Goal: Obtain resource: Obtain resource

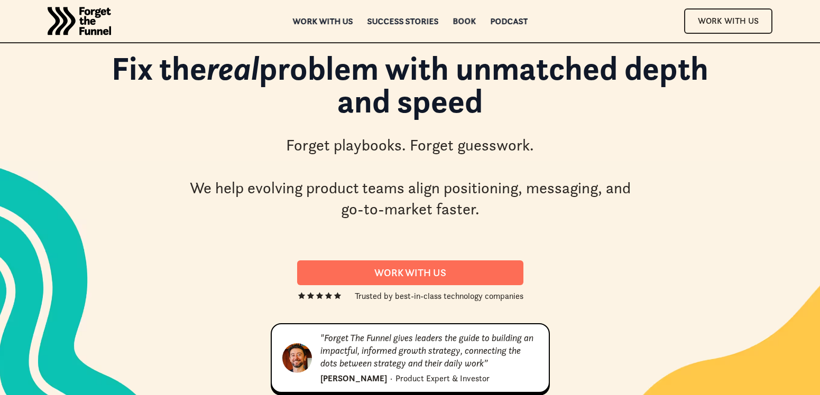
click at [466, 22] on div "Book" at bounding box center [463, 20] width 23 height 7
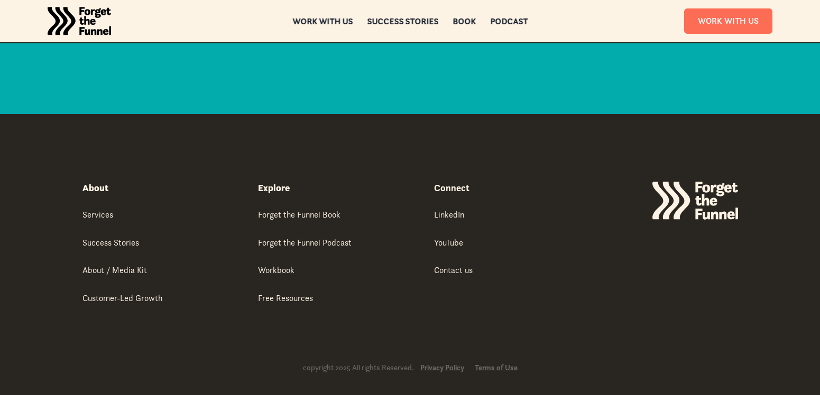
scroll to position [5022, 0]
click at [285, 266] on div "Workbook" at bounding box center [276, 271] width 36 height 12
